Goal: Find specific page/section: Find specific page/section

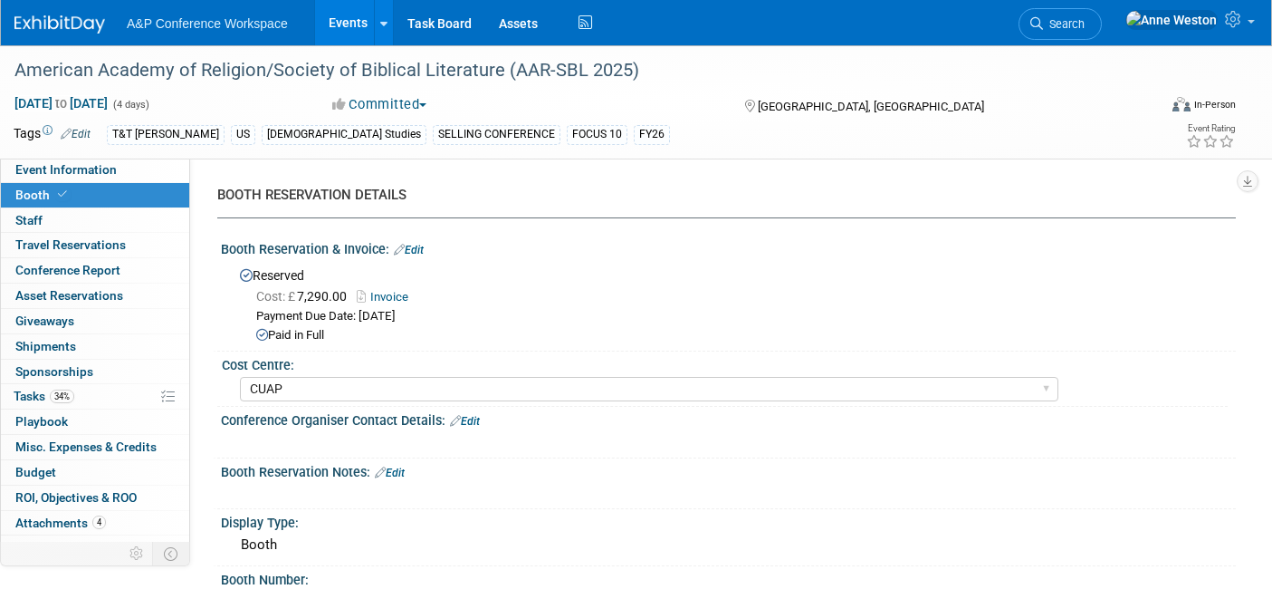
select select "CUAP"
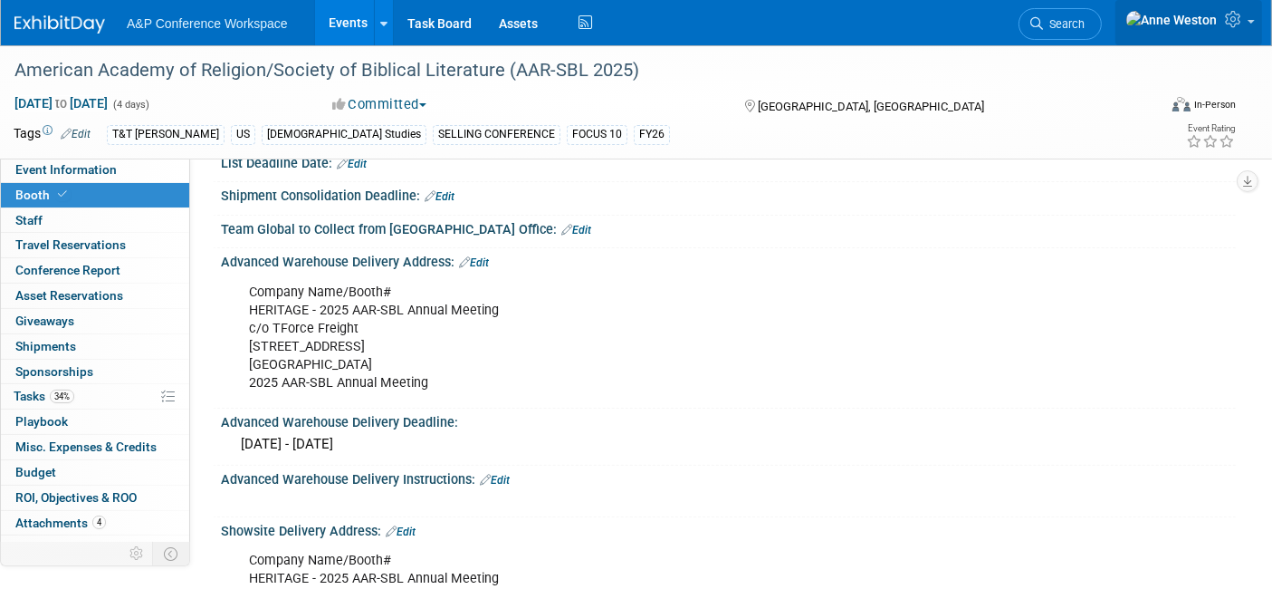
click at [1227, 15] on icon at bounding box center [1235, 19] width 21 height 16
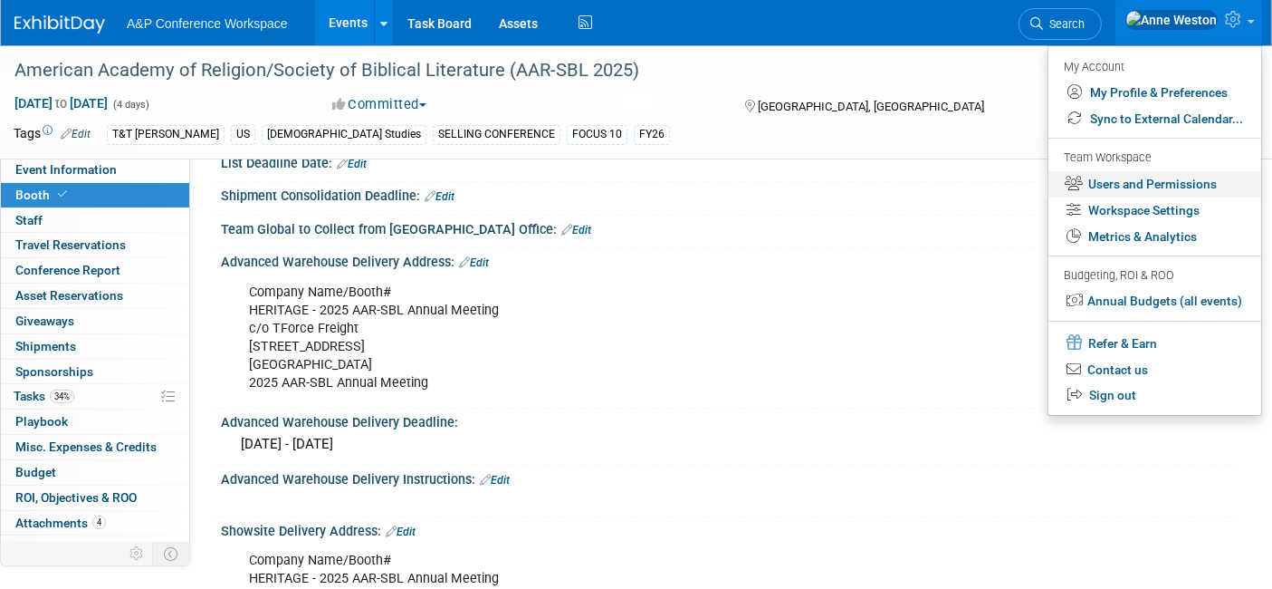
click at [1116, 179] on link "Users and Permissions" at bounding box center [1155, 184] width 213 height 26
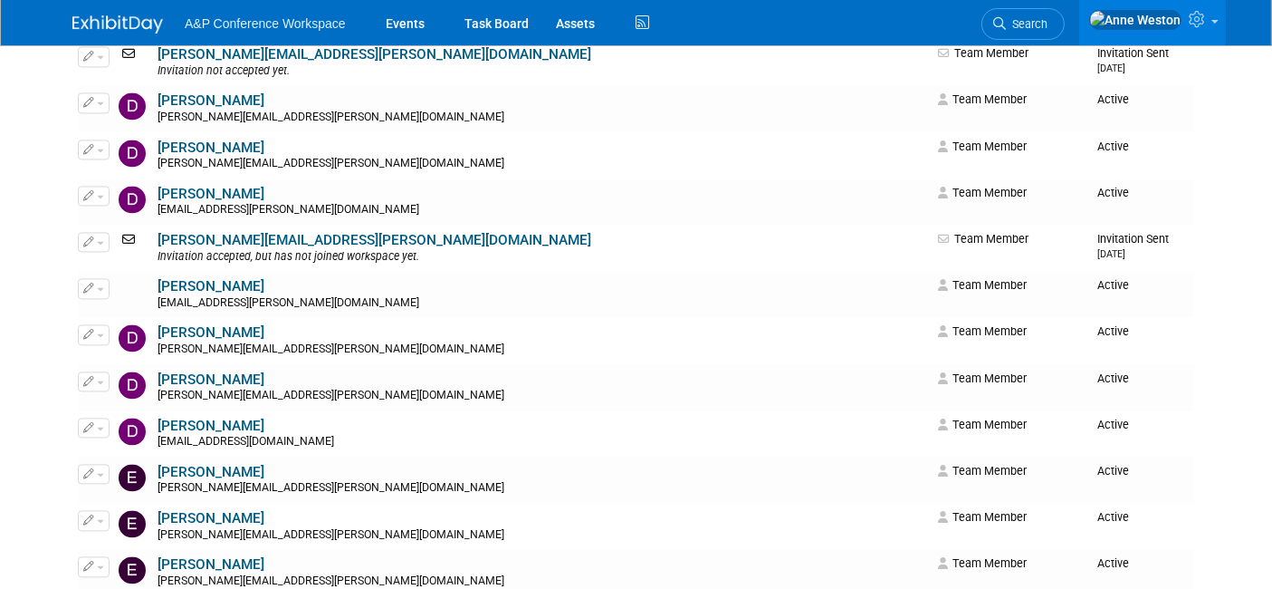
scroll to position [3723, 0]
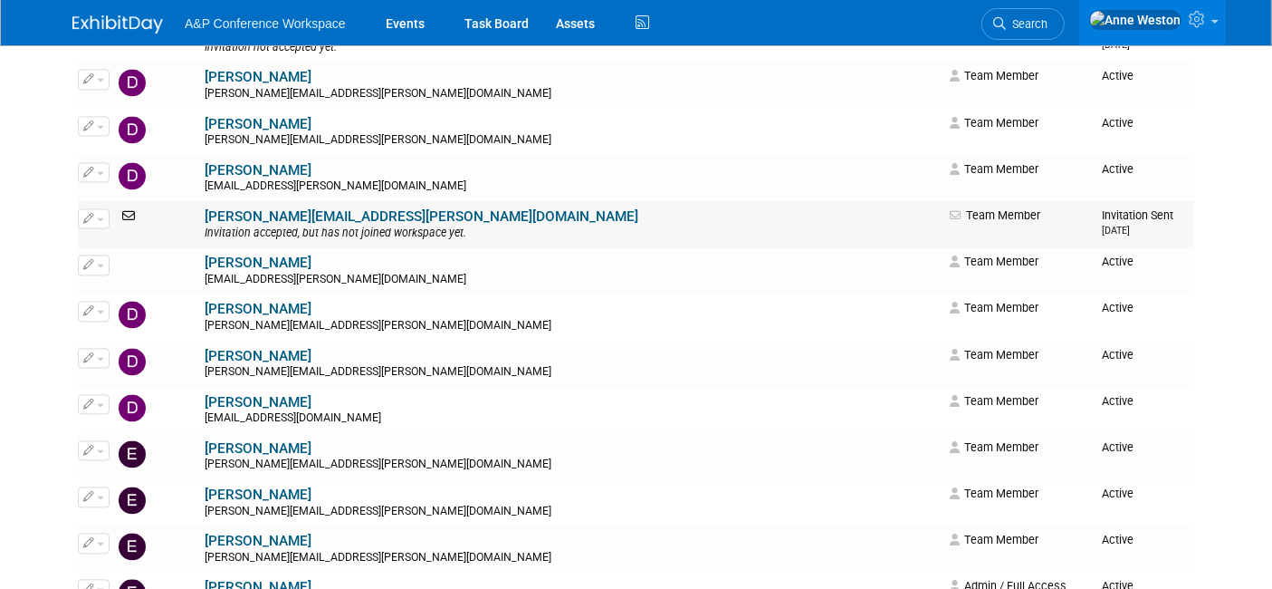
click at [306, 222] on link "Dina.Losito@bloomsbury.com" at bounding box center [422, 216] width 434 height 16
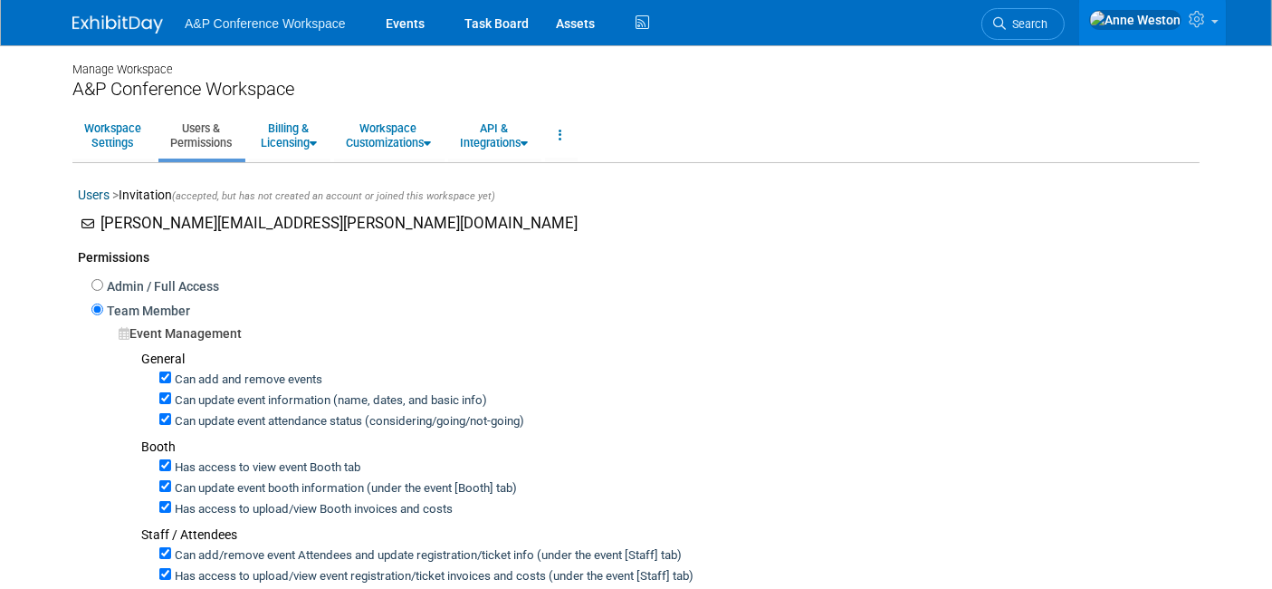
click at [99, 11] on link at bounding box center [128, 15] width 112 height 14
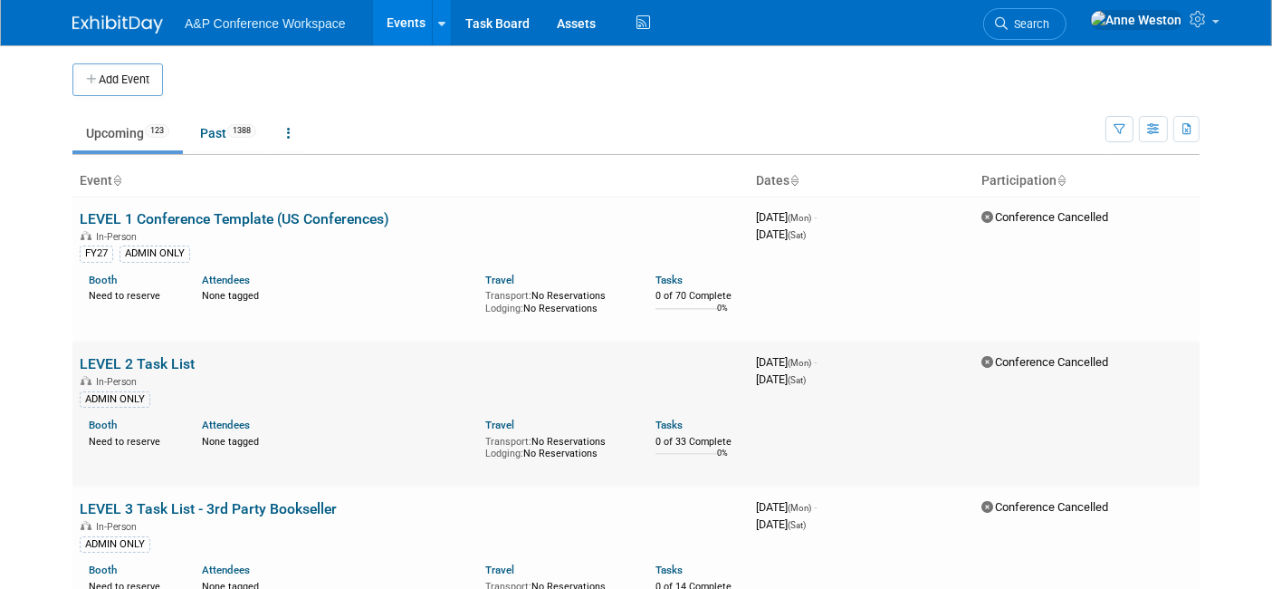
click at [405, 465] on div "Booth Need to reserve Attendees None tagged Travel Transport: No Reservations L…" at bounding box center [410, 439] width 689 height 65
click at [112, 14] on link at bounding box center [128, 15] width 112 height 14
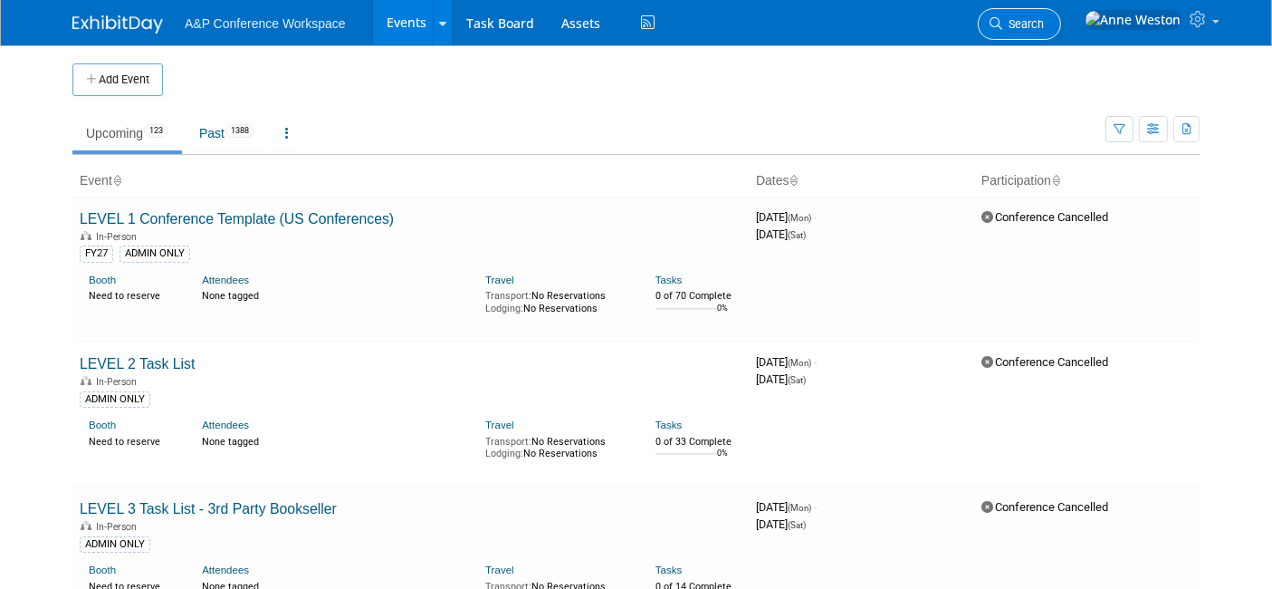
click at [1061, 14] on link "Search" at bounding box center [1019, 24] width 83 height 32
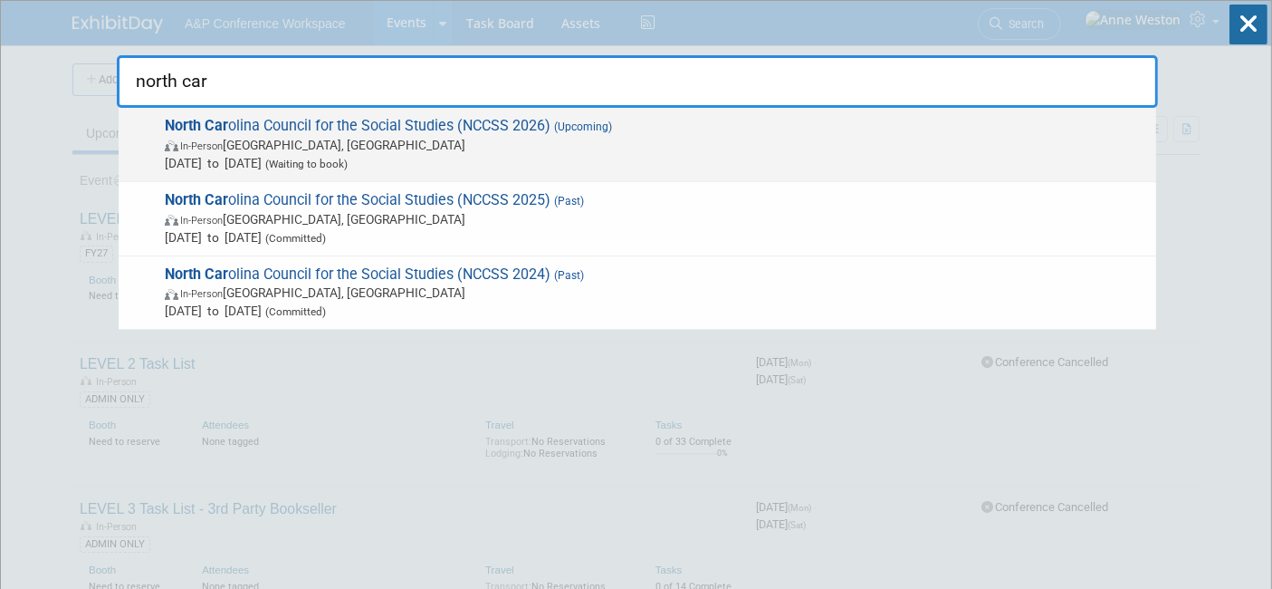
type input "north car"
click at [227, 125] on strong "North Car" at bounding box center [196, 125] width 63 height 17
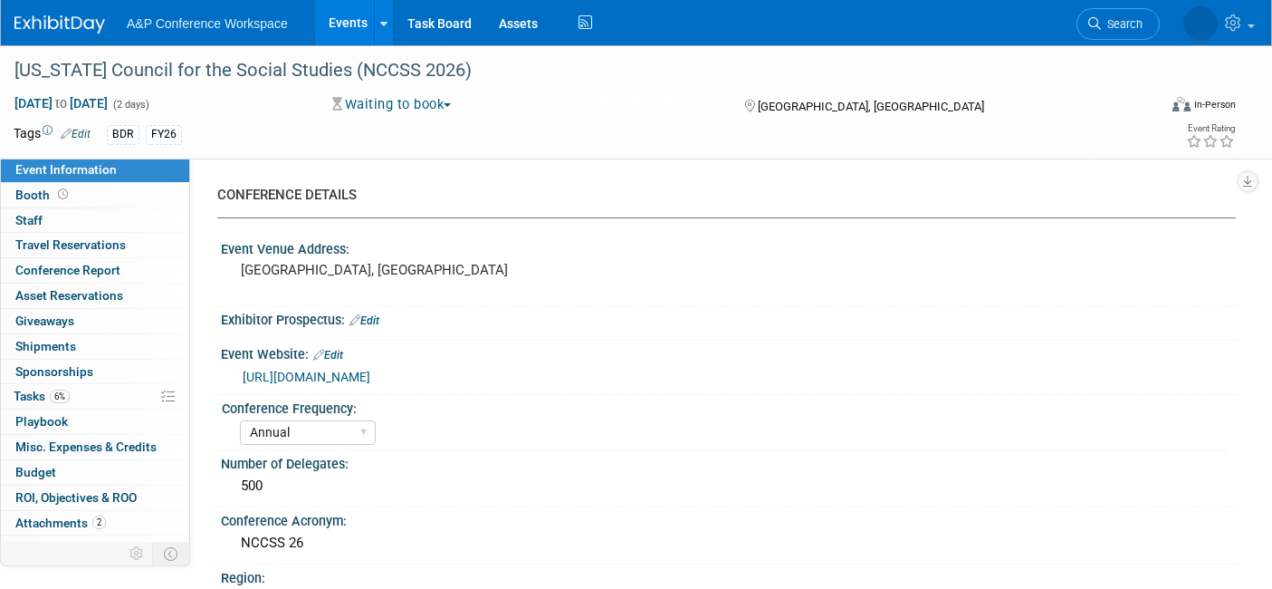
select select "Annual"
select select "Level 2"
select select "In-Person Booth"
select select "Schools"
select select "Bloomsbury Digital Resources"
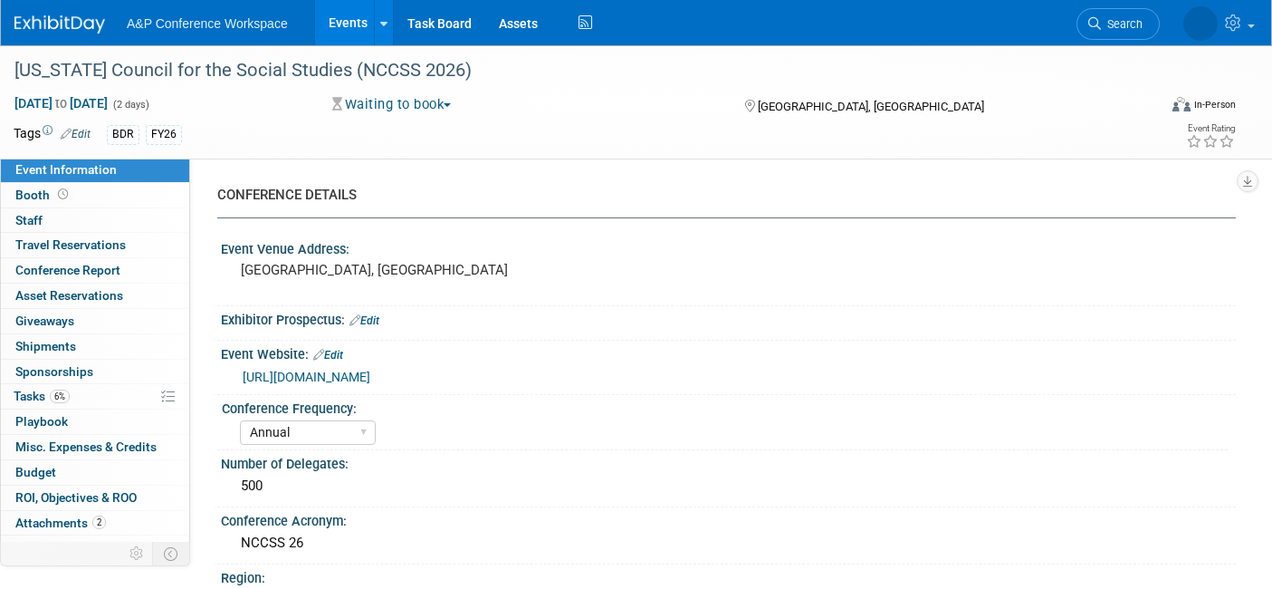
select select "[PERSON_NAME]"
select select "BDR Product Awareness and Trial Generation​"
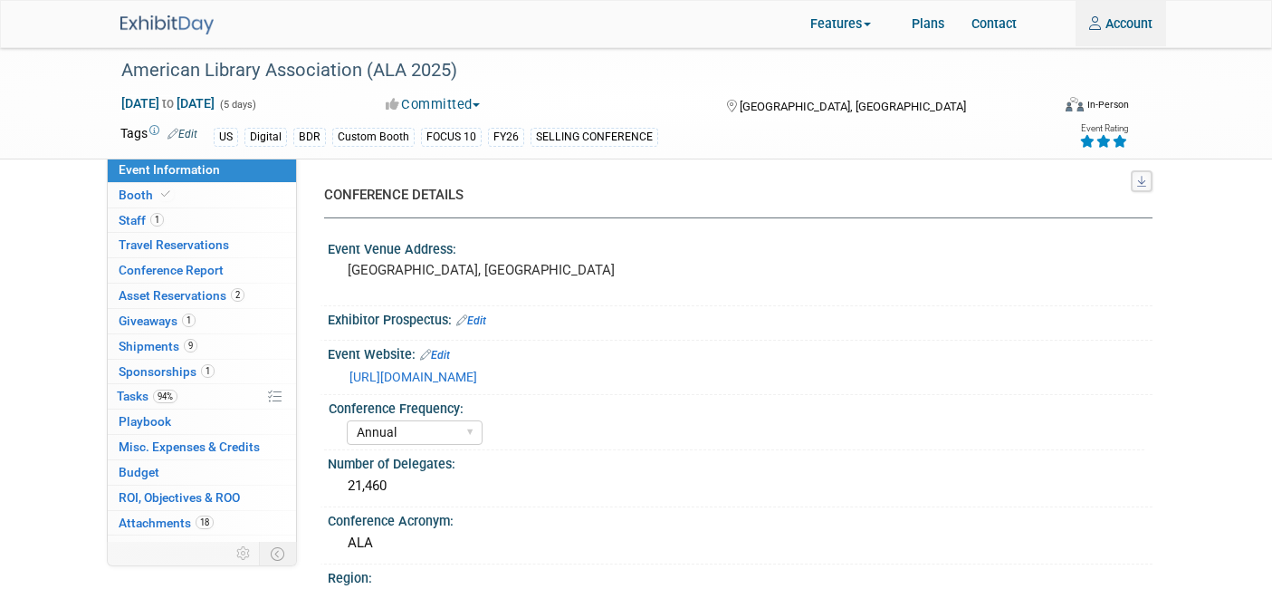
select select "Annual"
select select "Level 1"
select select "In-Person Booth"
select select "Libraries"
select select "Bloomsbury Digital Resources"
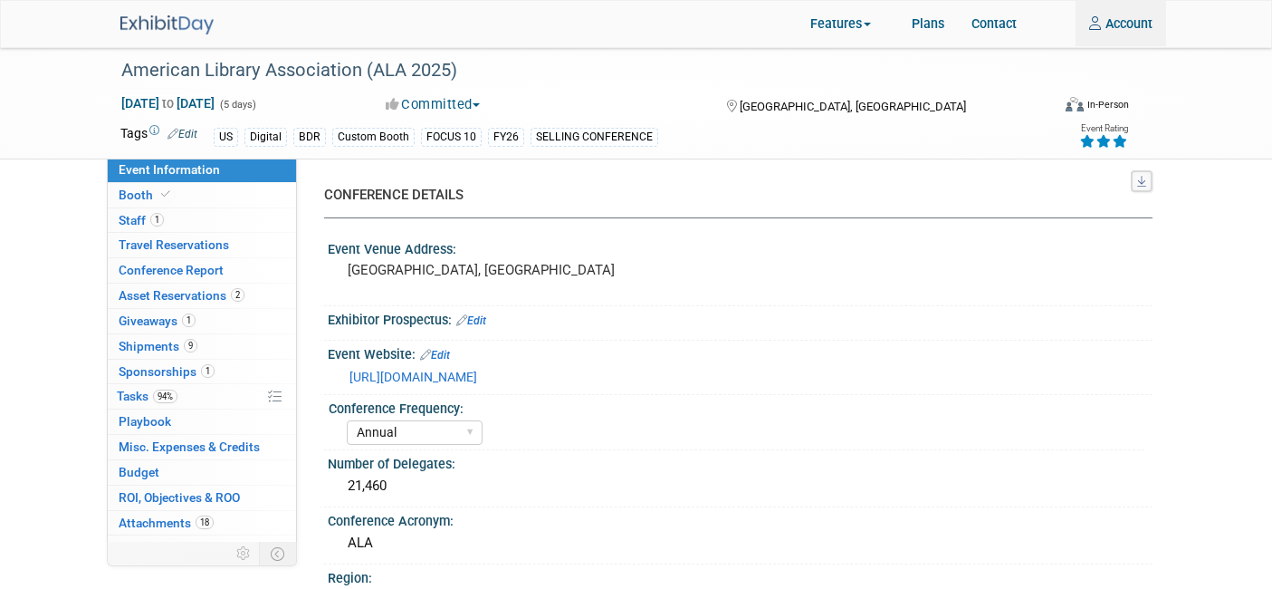
select select "[PERSON_NAME]"
select select "BDR Product Awareness and Trial Generation​"
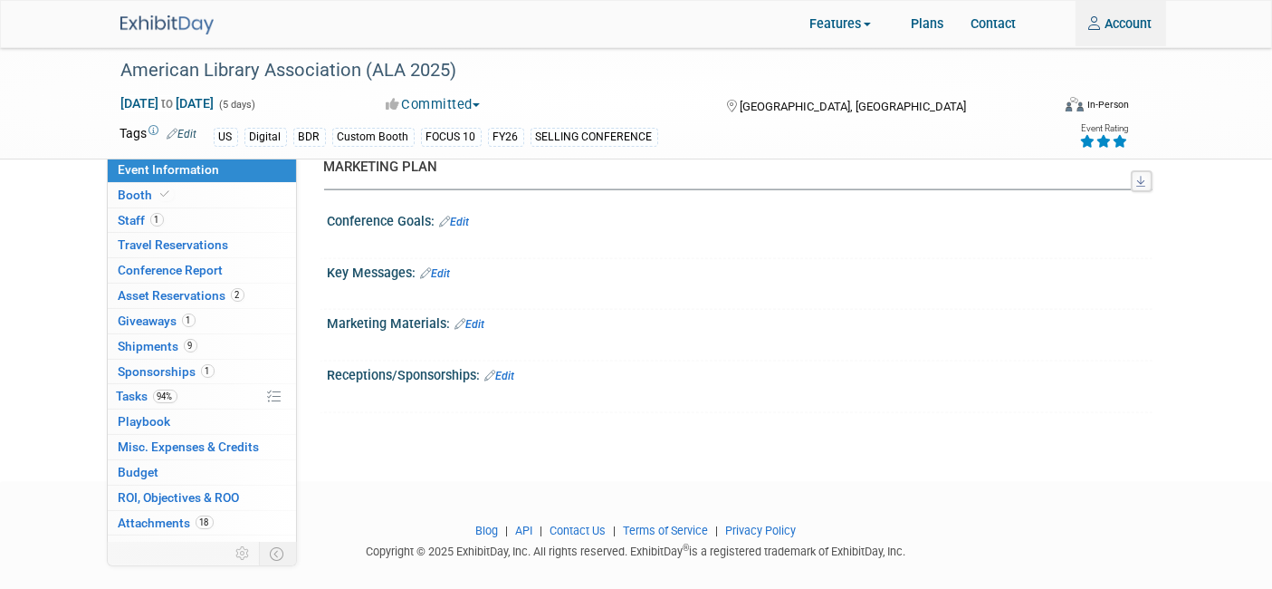
scroll to position [2447, 0]
type input "[PERSON_NAME][EMAIL_ADDRESS][PERSON_NAME][DOMAIN_NAME]"
click at [153, 22] on img at bounding box center [166, 24] width 93 height 19
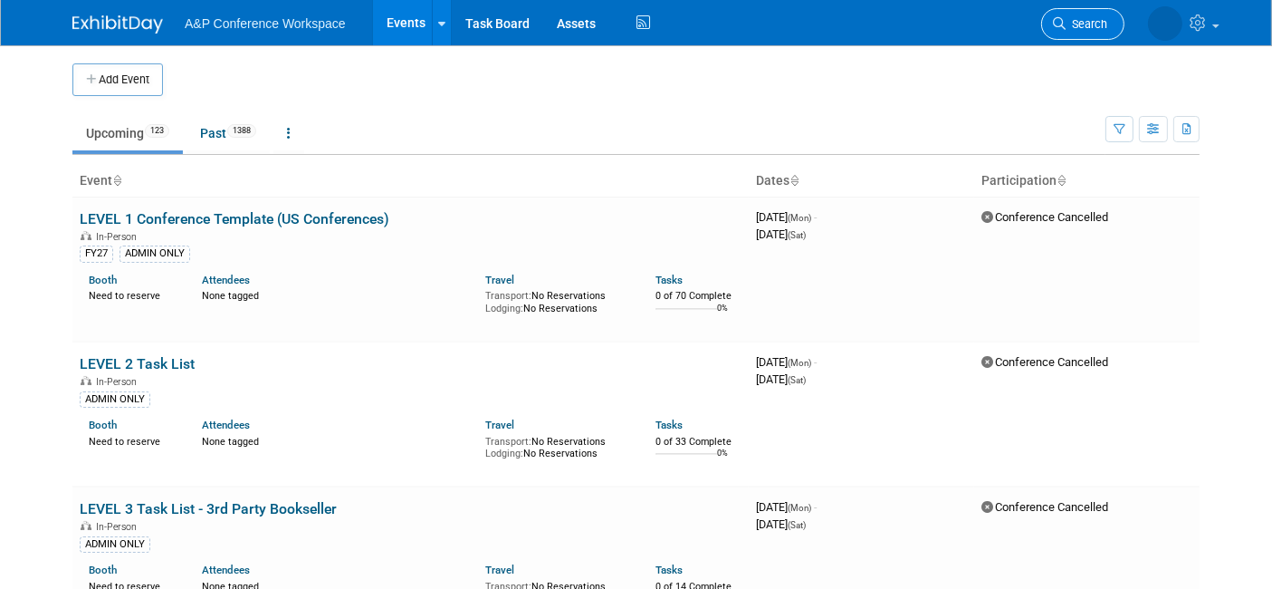
click at [1067, 24] on span "Search" at bounding box center [1087, 24] width 42 height 14
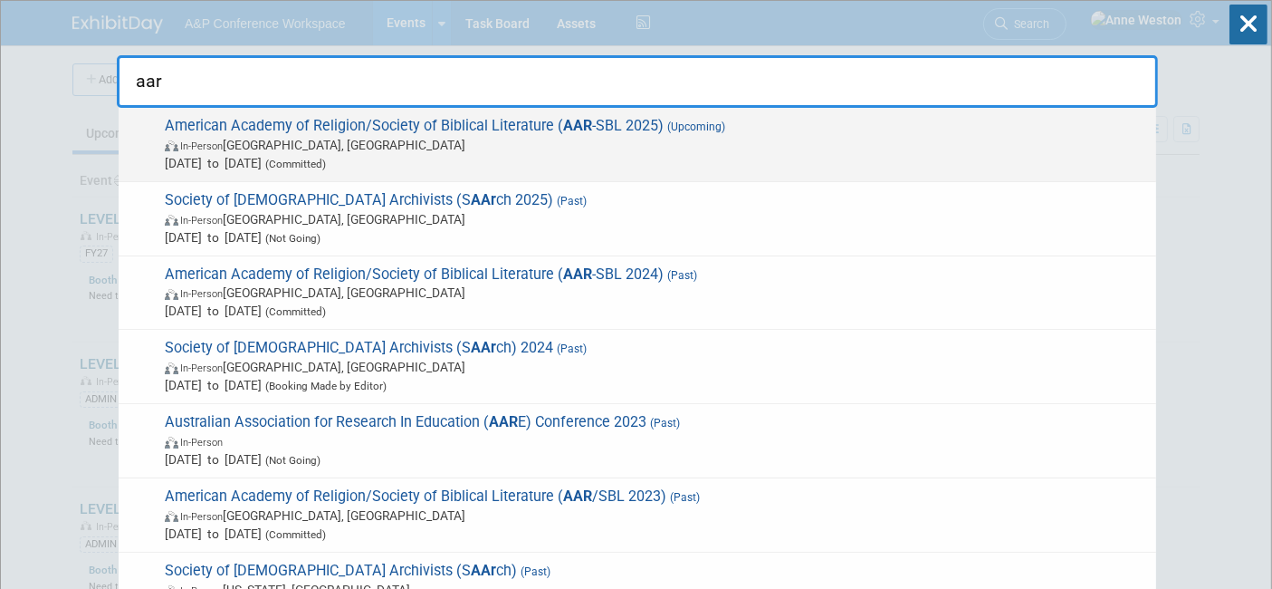
type input "aar"
click at [370, 124] on span "American Academy of Religion/Society of Biblical Literature ( AAR -SBL 2025) (U…" at bounding box center [653, 144] width 988 height 55
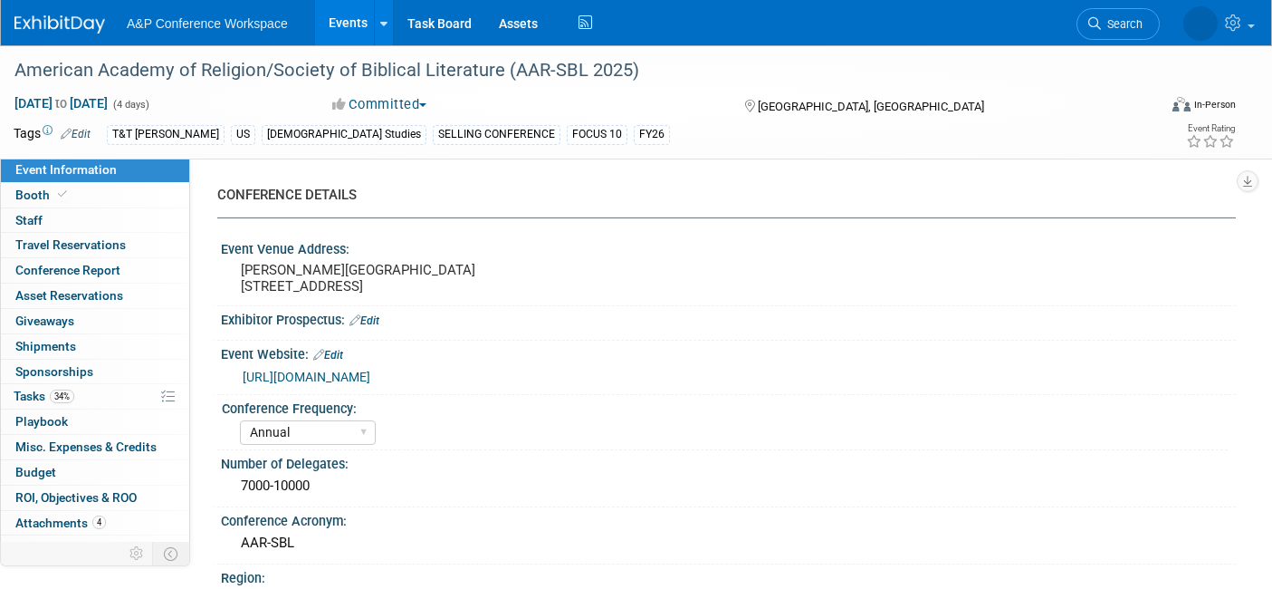
select select "Annual"
select select "Level 1"
select select "In-Person Booth"
select select "[DEMOGRAPHIC_DATA] Studies"
select select "T&T [PERSON_NAME]"
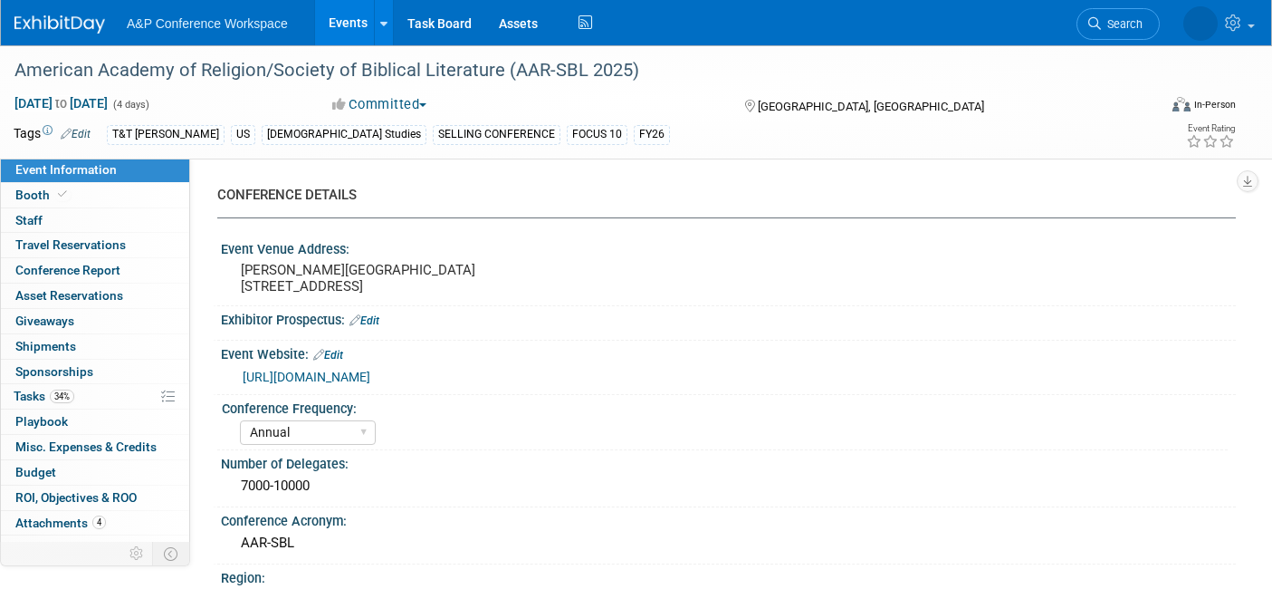
select select "[PERSON_NAME]"
select select "Networking/Commissioning"
